Goal: Task Accomplishment & Management: Use online tool/utility

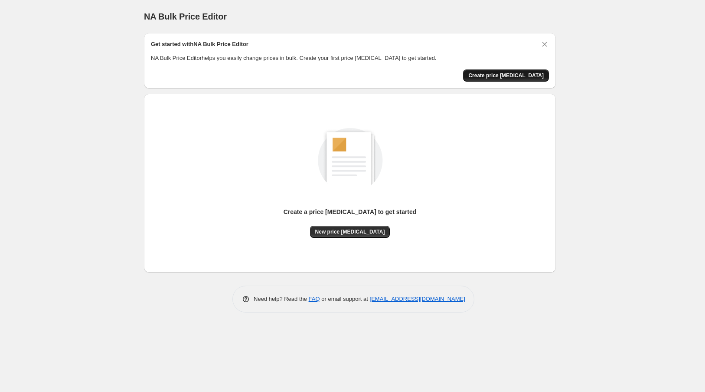
click at [509, 74] on span "Create price [MEDICAL_DATA]" at bounding box center [505, 75] width 75 height 7
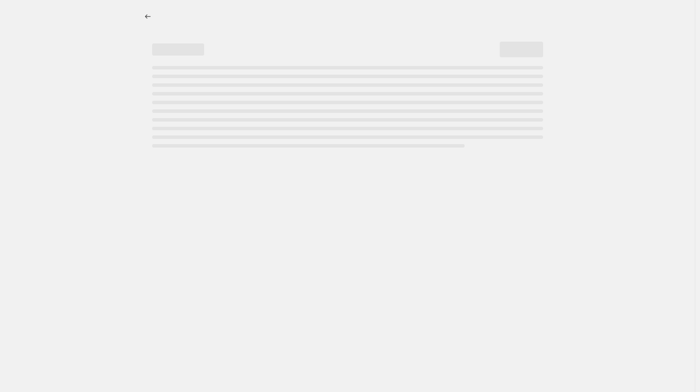
select select "percentage"
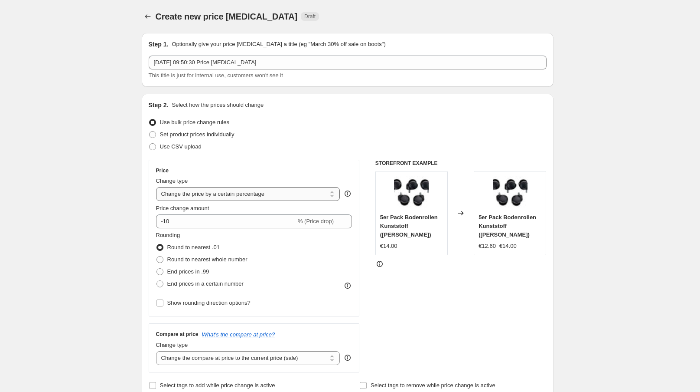
click at [214, 194] on select "Change the price to a certain amount Change the price by a certain amount Chang…" at bounding box center [248, 194] width 184 height 14
click at [207, 219] on input "-10" at bounding box center [226, 221] width 140 height 14
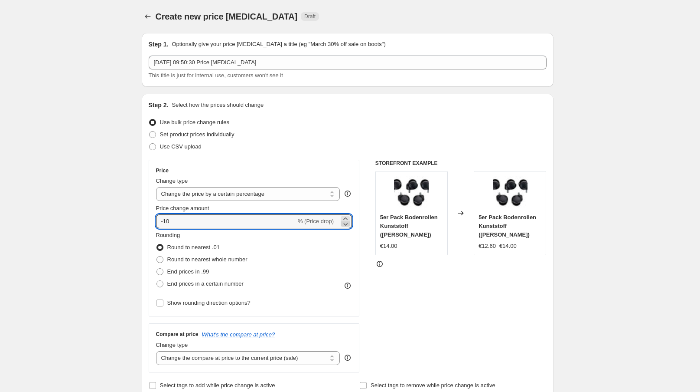
click at [350, 226] on icon at bounding box center [345, 223] width 9 height 9
click at [348, 219] on icon at bounding box center [345, 223] width 9 height 9
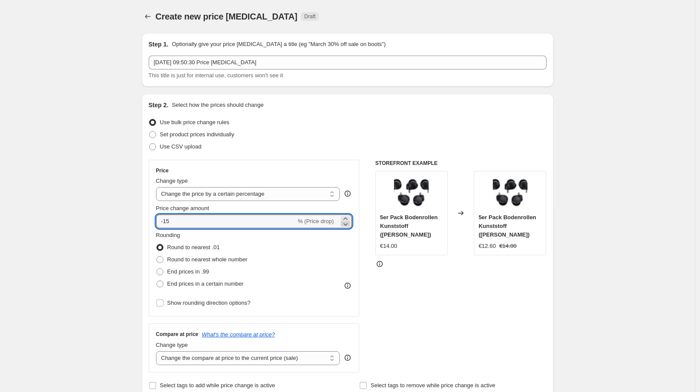
click at [348, 219] on icon at bounding box center [345, 223] width 9 height 9
click at [349, 225] on icon at bounding box center [345, 223] width 9 height 9
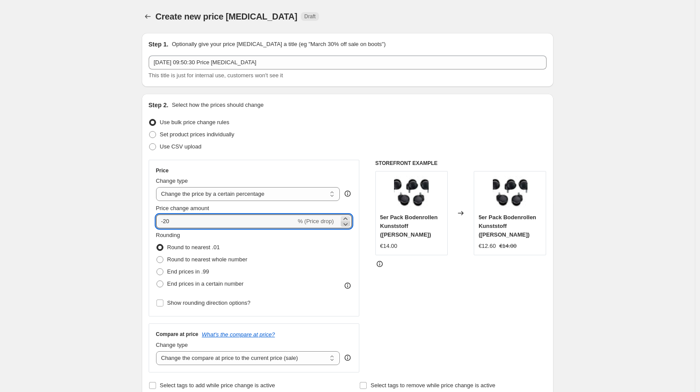
click at [349, 225] on icon at bounding box center [345, 223] width 9 height 9
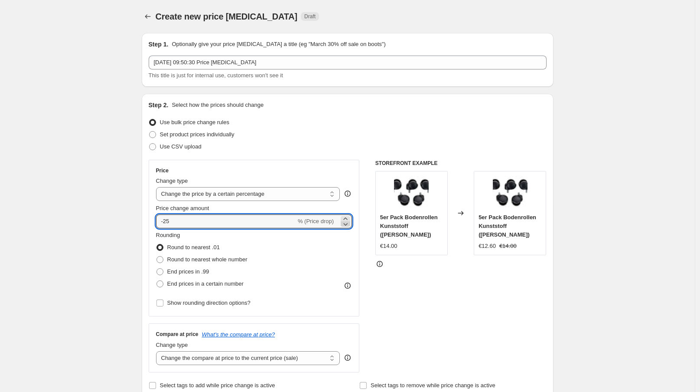
click at [349, 225] on icon at bounding box center [345, 223] width 9 height 9
click at [349, 216] on icon at bounding box center [345, 218] width 9 height 9
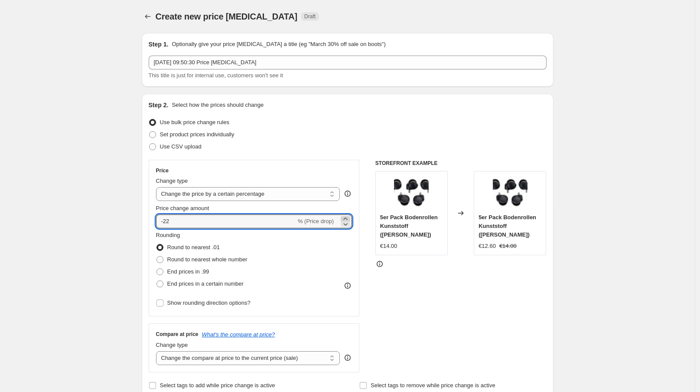
click at [349, 216] on icon at bounding box center [345, 218] width 9 height 9
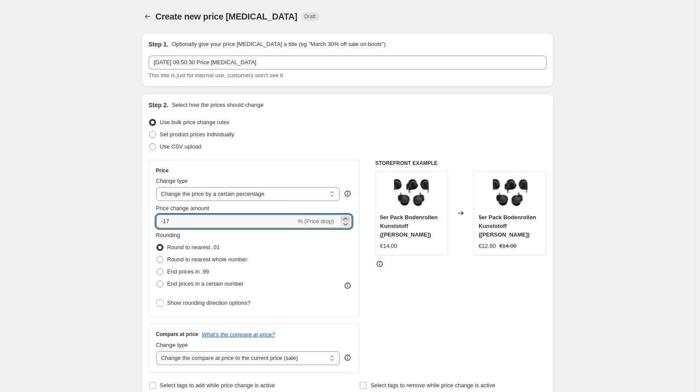
click at [349, 216] on icon at bounding box center [345, 218] width 9 height 9
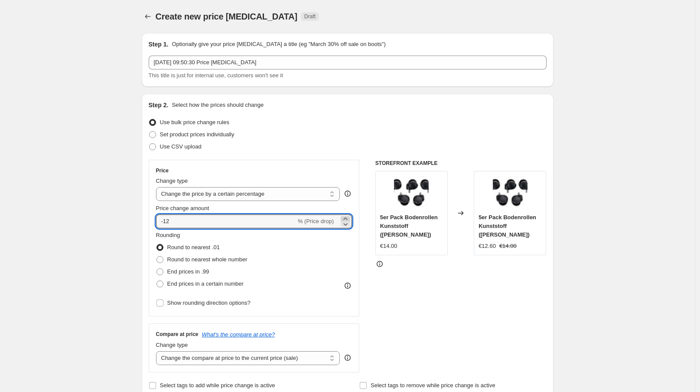
click at [349, 216] on icon at bounding box center [345, 218] width 9 height 9
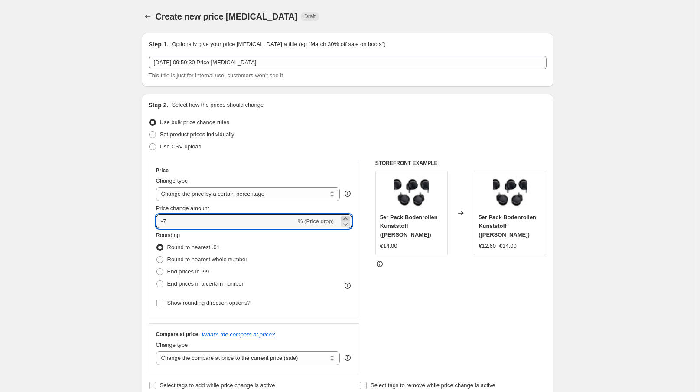
click at [349, 216] on icon at bounding box center [345, 218] width 9 height 9
type input "-6"
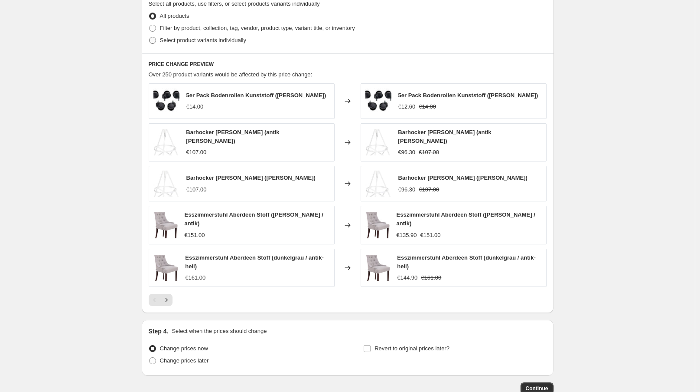
scroll to position [479, 0]
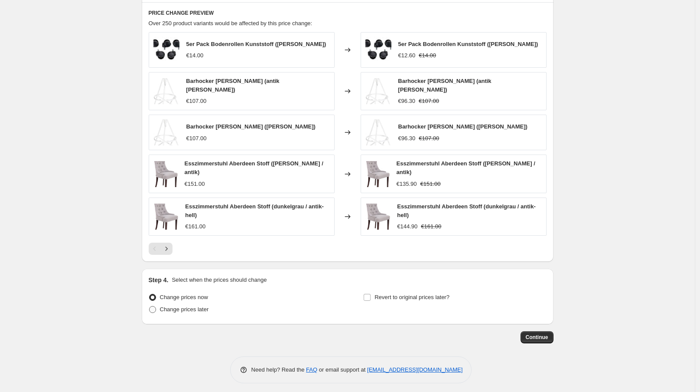
click at [193, 306] on span "Change prices later" at bounding box center [184, 309] width 49 height 7
click at [150, 306] on input "Change prices later" at bounding box center [149, 306] width 0 height 0
radio input "true"
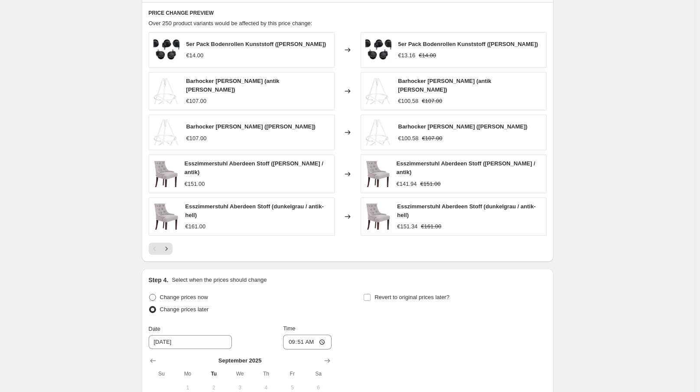
click at [193, 294] on span "Change prices now" at bounding box center [184, 297] width 48 height 7
click at [150, 294] on input "Change prices now" at bounding box center [149, 294] width 0 height 0
radio input "true"
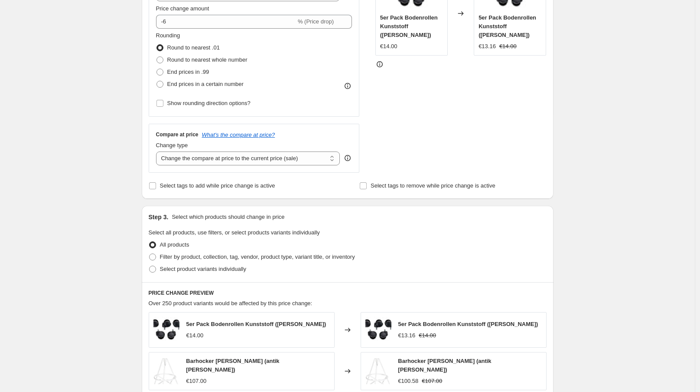
scroll to position [94, 0]
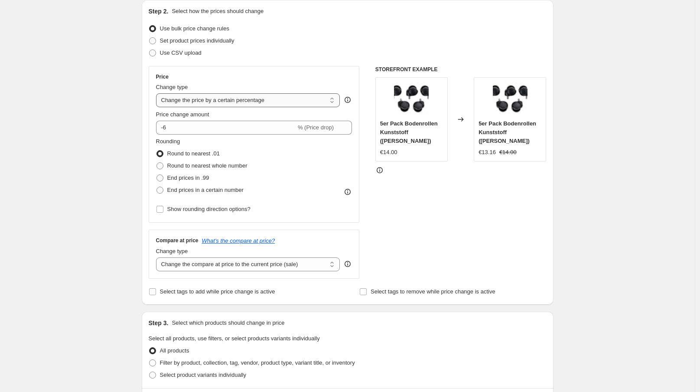
click at [265, 101] on select "Change the price to a certain amount Change the price by a certain amount Chang…" at bounding box center [248, 100] width 184 height 14
click at [210, 130] on input "-6" at bounding box center [226, 128] width 140 height 14
click at [165, 130] on input "-6" at bounding box center [226, 128] width 140 height 14
click at [344, 131] on icon at bounding box center [345, 130] width 9 height 9
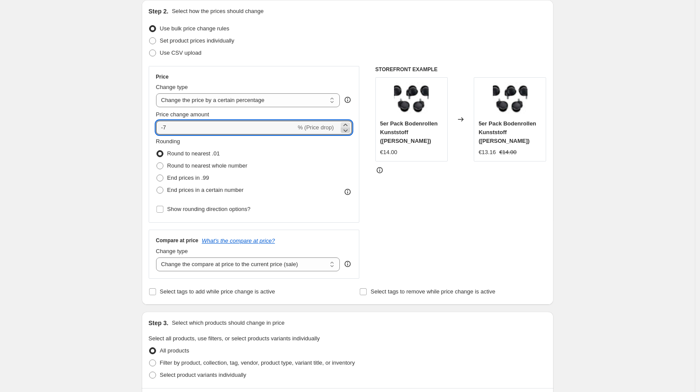
click at [344, 131] on icon at bounding box center [345, 130] width 9 height 9
click at [347, 124] on icon at bounding box center [345, 125] width 4 height 2
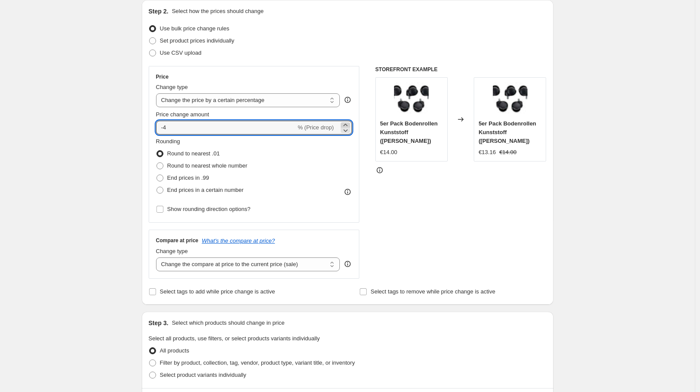
click at [347, 124] on icon at bounding box center [345, 125] width 4 height 2
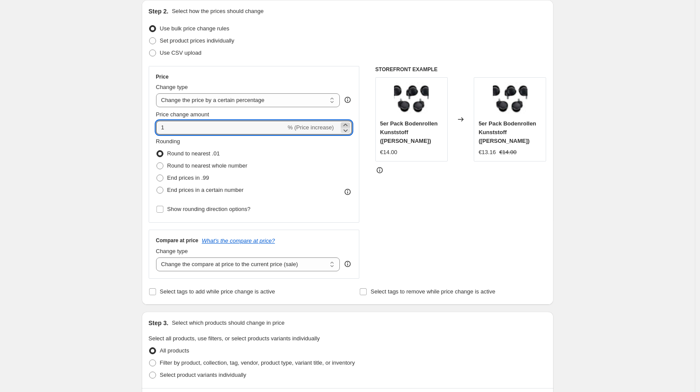
click at [347, 124] on icon at bounding box center [345, 125] width 4 height 2
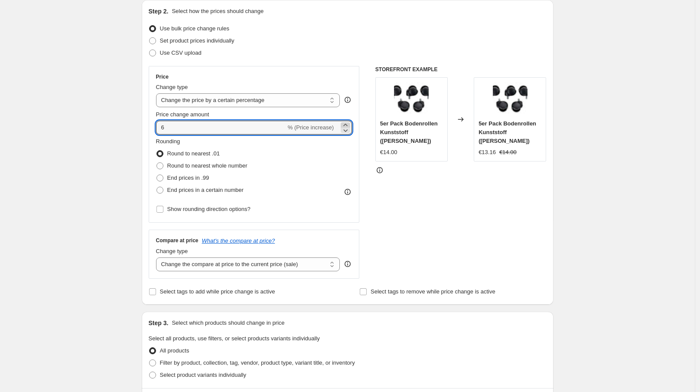
click at [347, 124] on icon at bounding box center [345, 125] width 4 height 2
click at [350, 132] on icon at bounding box center [345, 130] width 9 height 9
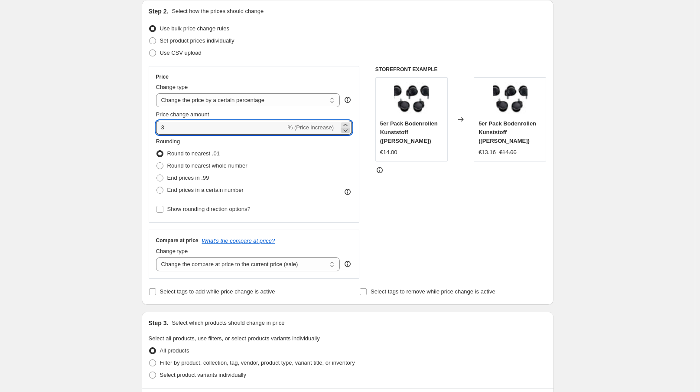
click at [350, 132] on icon at bounding box center [345, 130] width 9 height 9
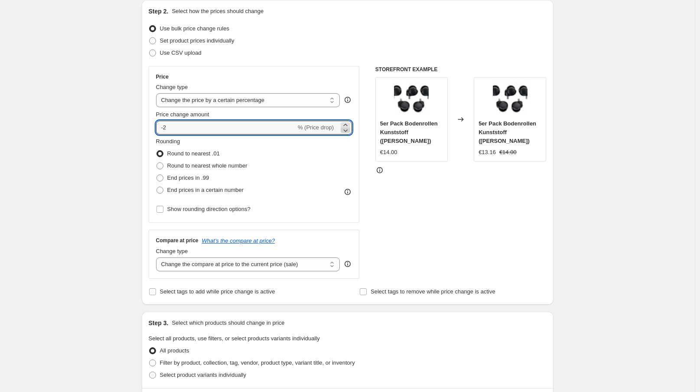
click at [350, 132] on icon at bounding box center [345, 130] width 9 height 9
type input "-6"
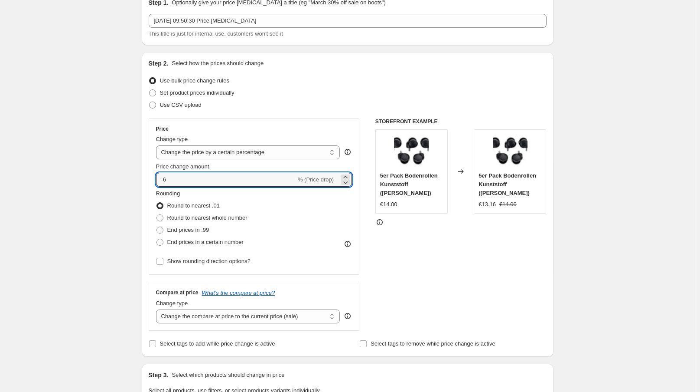
scroll to position [0, 0]
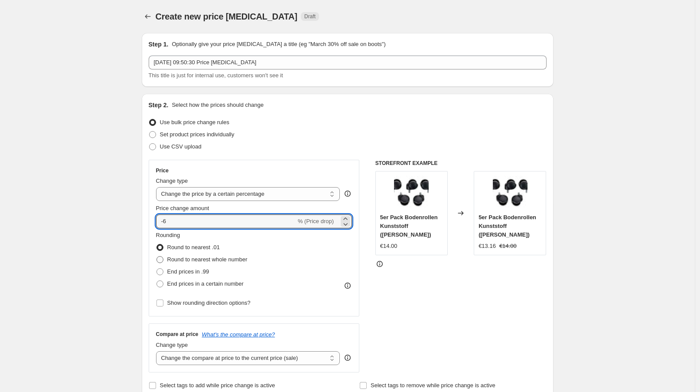
click at [196, 262] on span "Round to nearest whole number" at bounding box center [207, 259] width 80 height 7
click at [157, 256] on input "Round to nearest whole number" at bounding box center [157, 256] width 0 height 0
radio input "true"
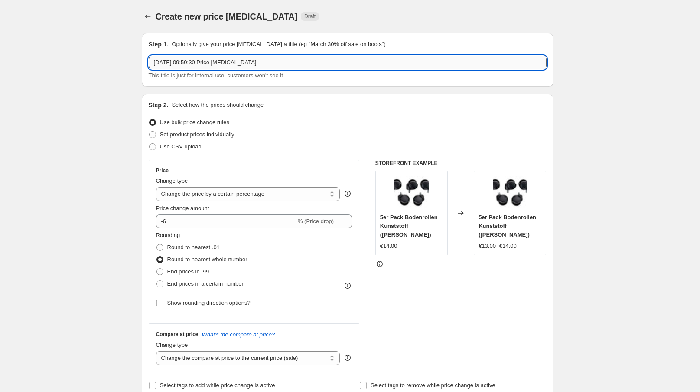
click at [219, 66] on input "9. Sept. 2025, 09:50:30 Price change job" at bounding box center [348, 63] width 398 height 14
click at [272, 65] on input "9. Sept. 2025, 09:50:30 Price change job" at bounding box center [348, 63] width 398 height 14
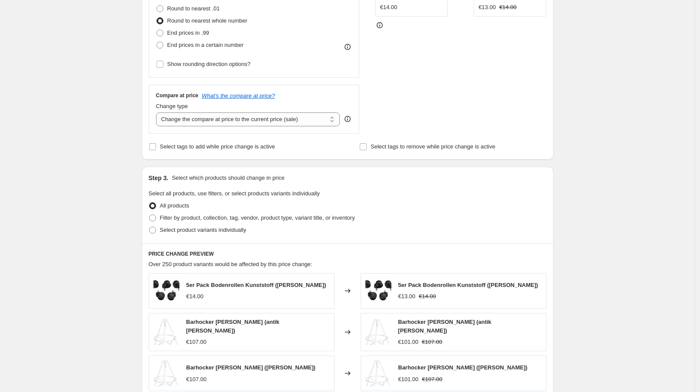
scroll to position [479, 0]
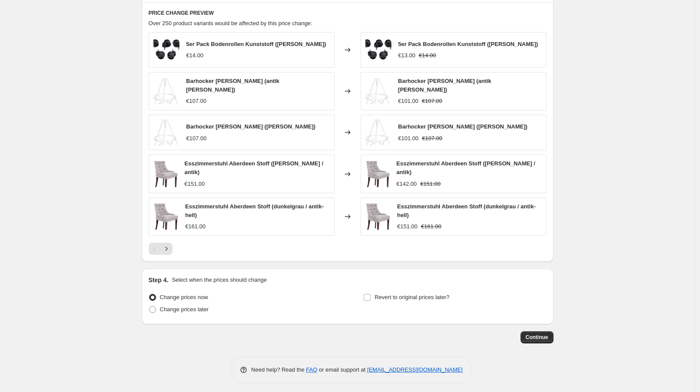
click at [539, 314] on div "Step 4. Select when the prices should change Change prices now Change prices la…" at bounding box center [348, 296] width 412 height 56
click at [544, 331] on button "Continue" at bounding box center [537, 337] width 33 height 12
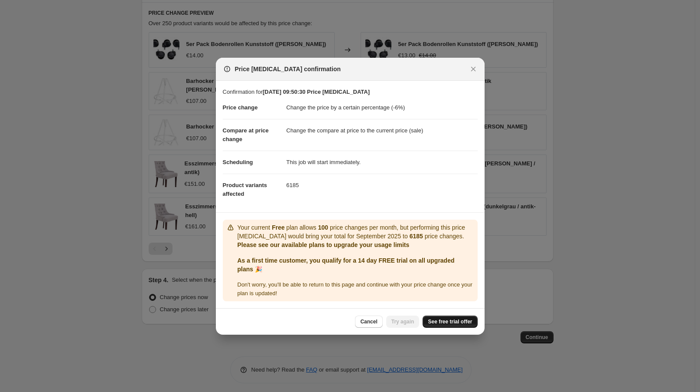
click at [447, 323] on span "See free trial offer" at bounding box center [450, 321] width 44 height 7
click at [396, 321] on span "Try again" at bounding box center [403, 321] width 23 height 7
click at [471, 63] on button "Close" at bounding box center [473, 69] width 12 height 12
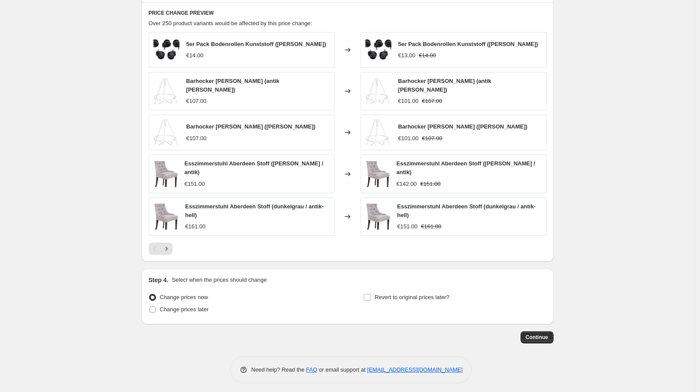
drag, startPoint x: 566, startPoint y: 61, endPoint x: 570, endPoint y: 57, distance: 5.2
drag, startPoint x: 570, startPoint y: 57, endPoint x: 571, endPoint y: 51, distance: 5.8
drag, startPoint x: 571, startPoint y: 51, endPoint x: 587, endPoint y: 3, distance: 51.1
drag, startPoint x: 618, startPoint y: 61, endPoint x: 611, endPoint y: 51, distance: 11.5
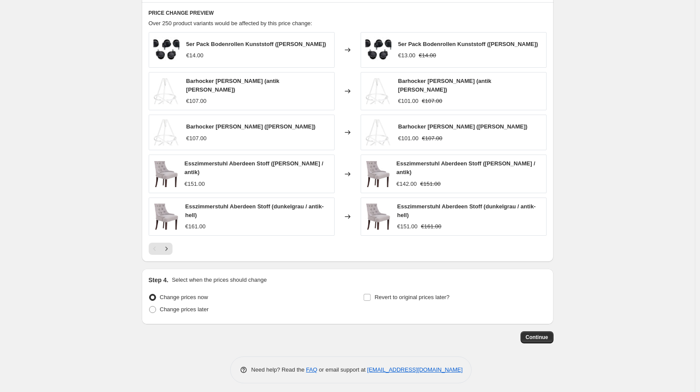
drag, startPoint x: 631, startPoint y: 31, endPoint x: 632, endPoint y: 23, distance: 8.7
click at [543, 334] on span "Continue" at bounding box center [537, 336] width 23 height 7
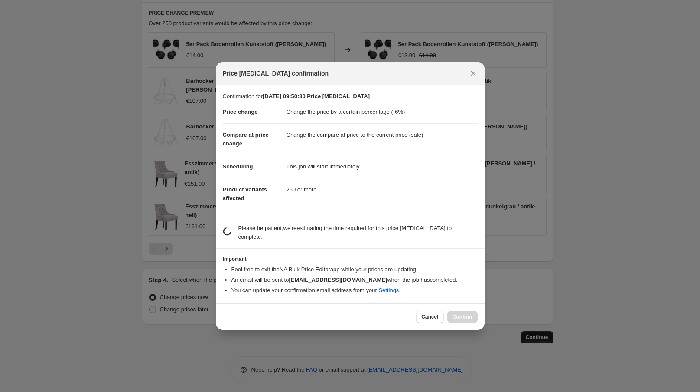
scroll to position [0, 0]
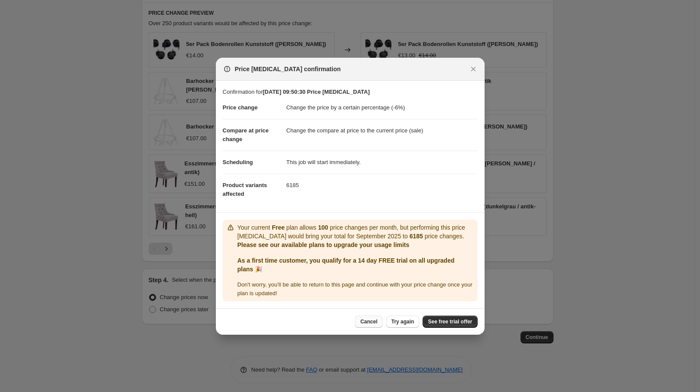
click at [382, 320] on button "Cancel" at bounding box center [368, 321] width 27 height 12
